Goal: Find specific page/section

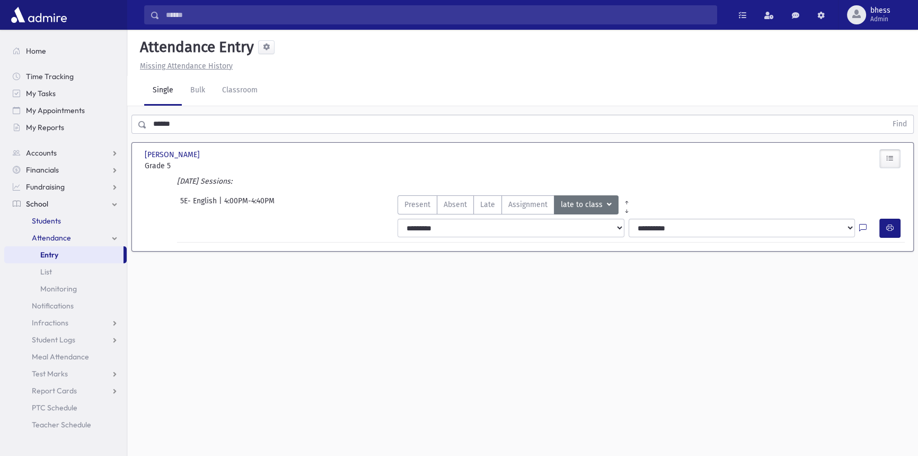
click at [54, 217] on span "Students" at bounding box center [46, 221] width 29 height 10
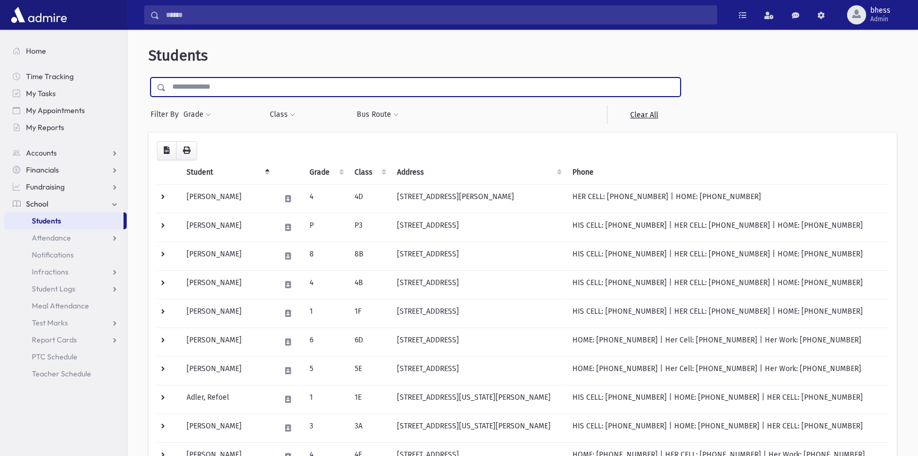
drag, startPoint x: 212, startPoint y: 94, endPoint x: 202, endPoint y: 81, distance: 15.9
click at [212, 94] on input "text" at bounding box center [423, 86] width 514 height 19
type input "******"
click at [148, 77] on input "submit" at bounding box center [163, 84] width 30 height 14
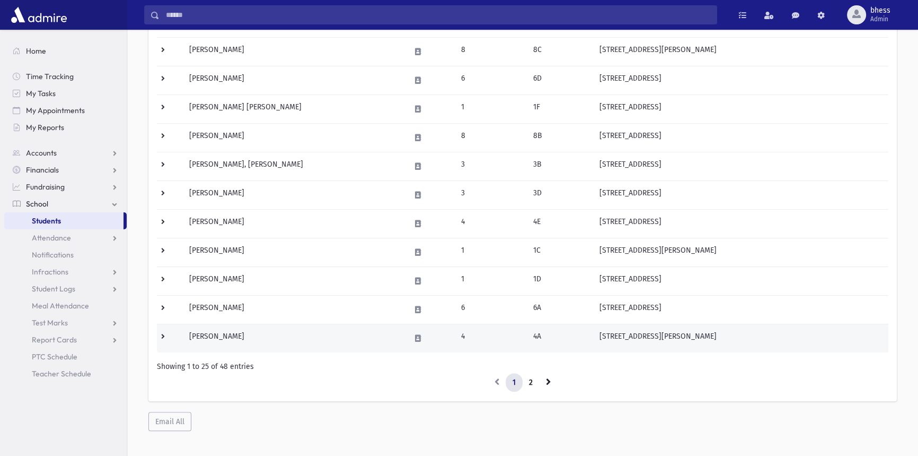
scroll to position [557, 0]
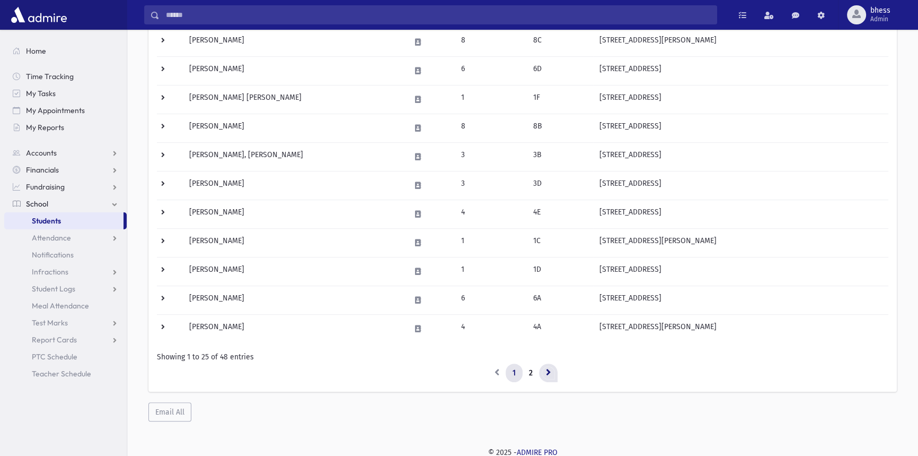
click at [542, 370] on link at bounding box center [548, 372] width 19 height 19
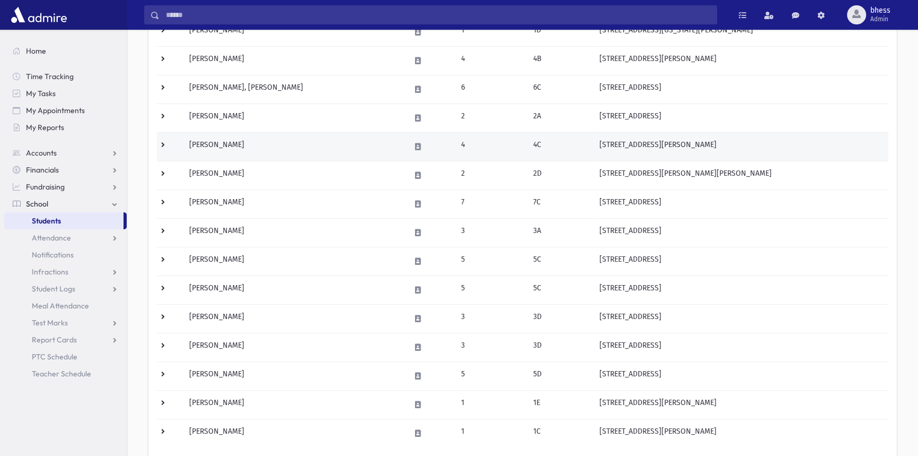
scroll to position [404, 0]
